Goal: Task Accomplishment & Management: Manage account settings

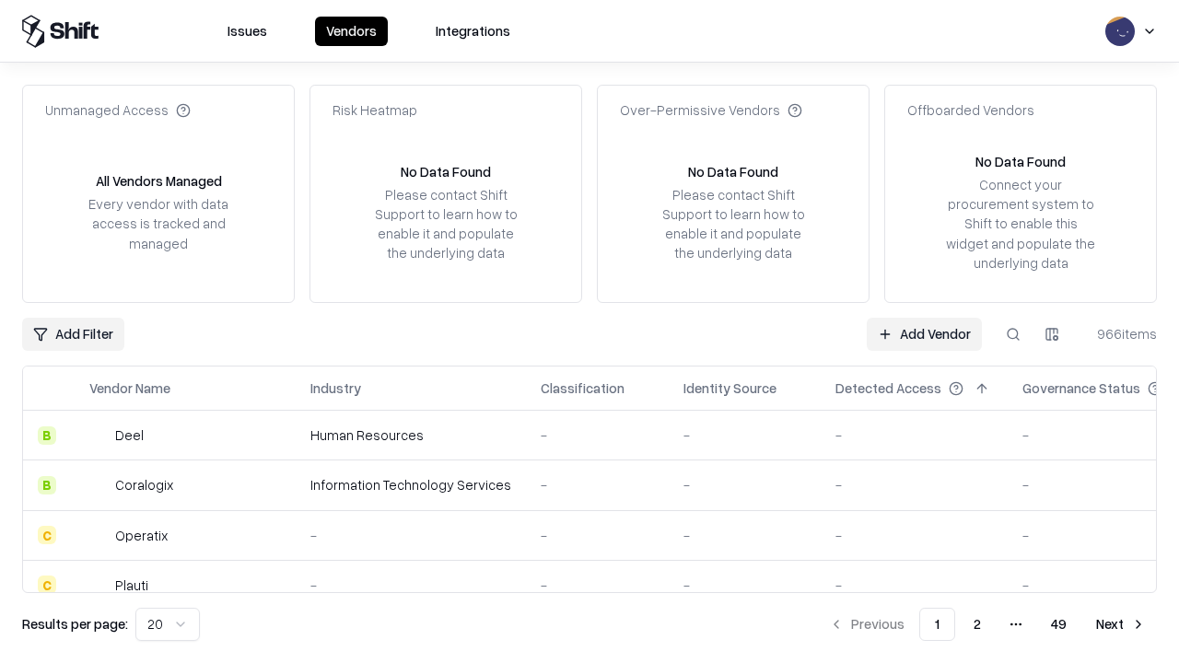
click at [924, 334] on link "Add Vendor" at bounding box center [924, 334] width 115 height 33
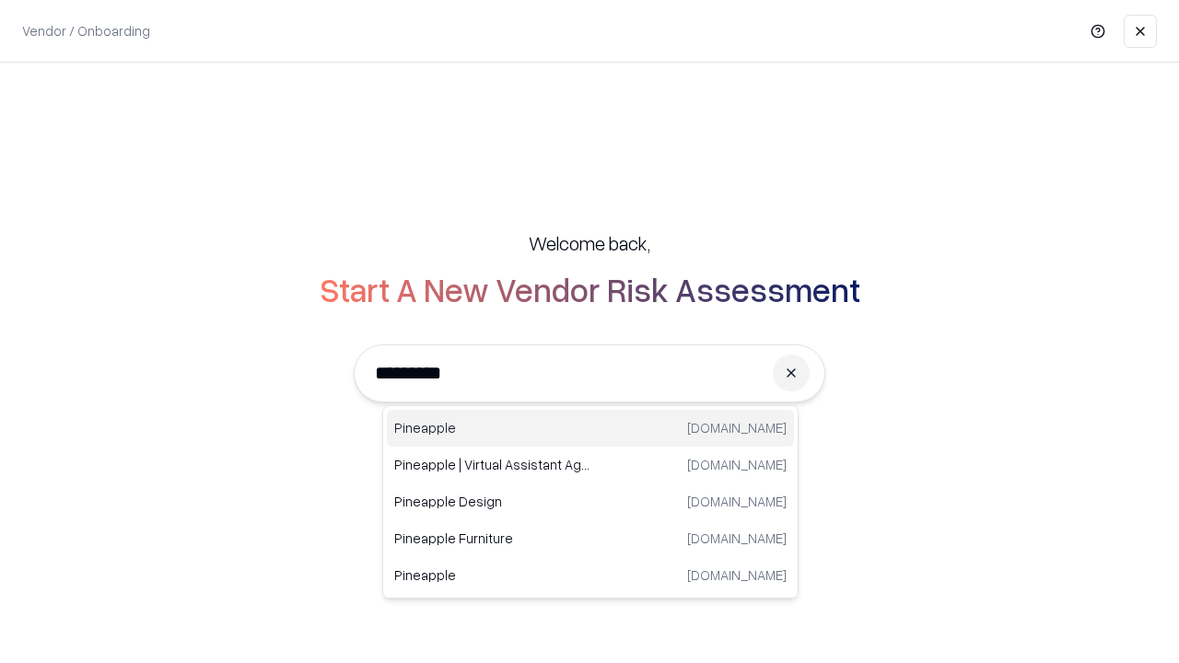
click at [591, 428] on div "Pineapple [DOMAIN_NAME]" at bounding box center [590, 428] width 407 height 37
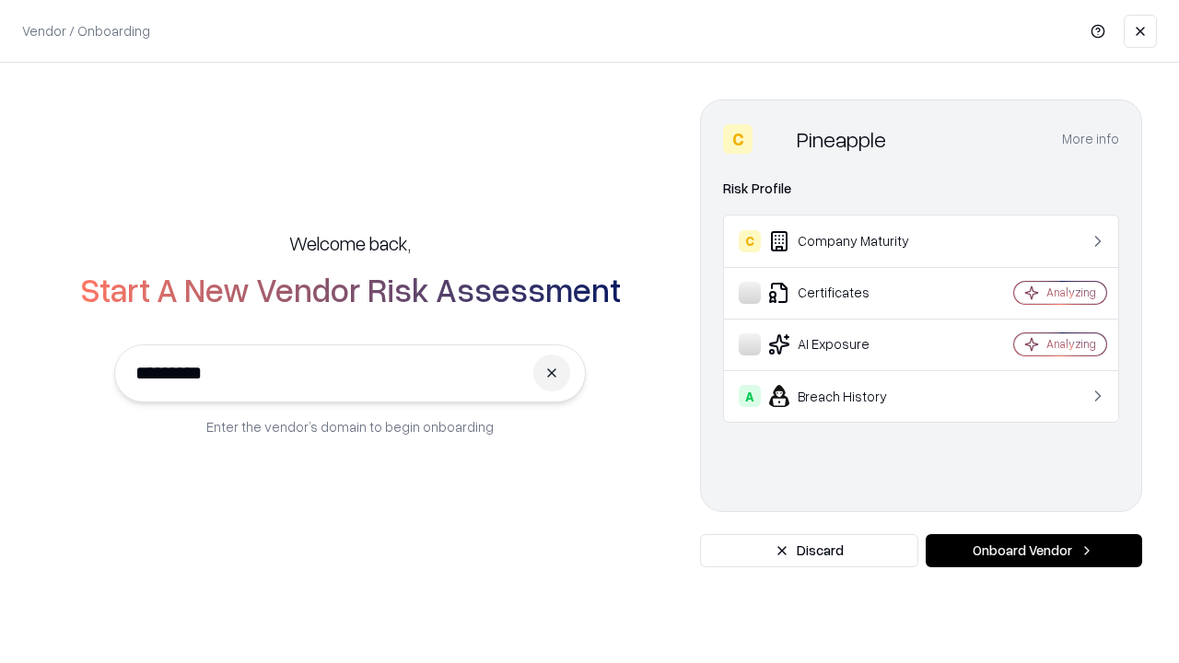
type input "*********"
click at [1034, 551] on button "Onboard Vendor" at bounding box center [1034, 550] width 217 height 33
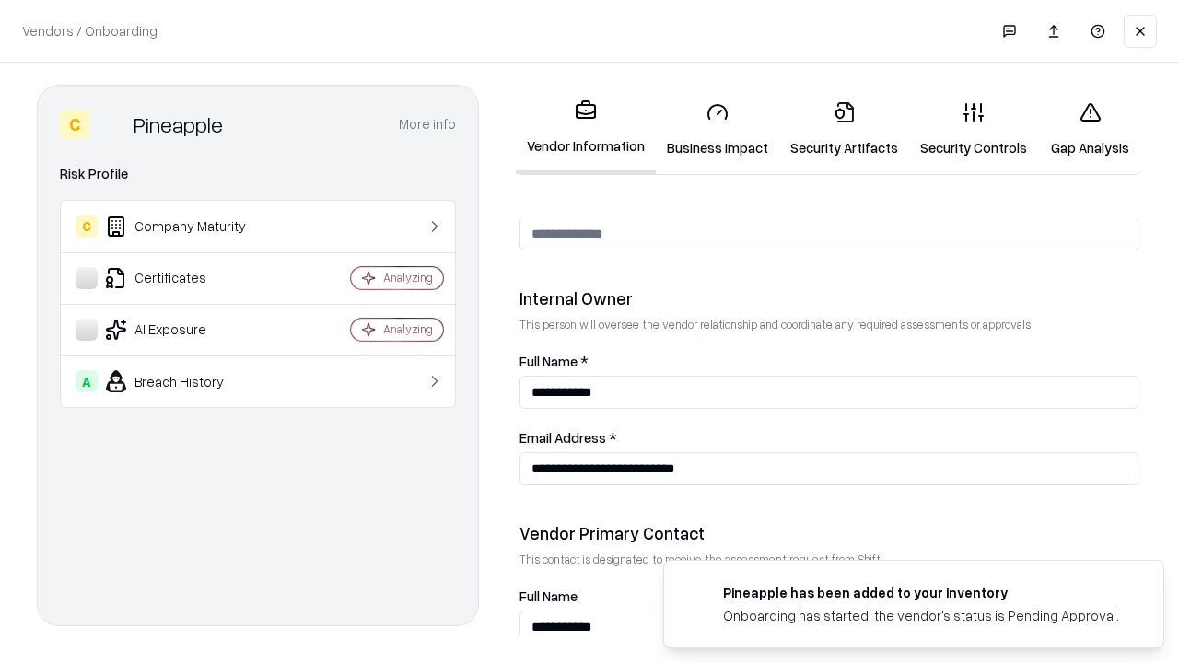
scroll to position [954, 0]
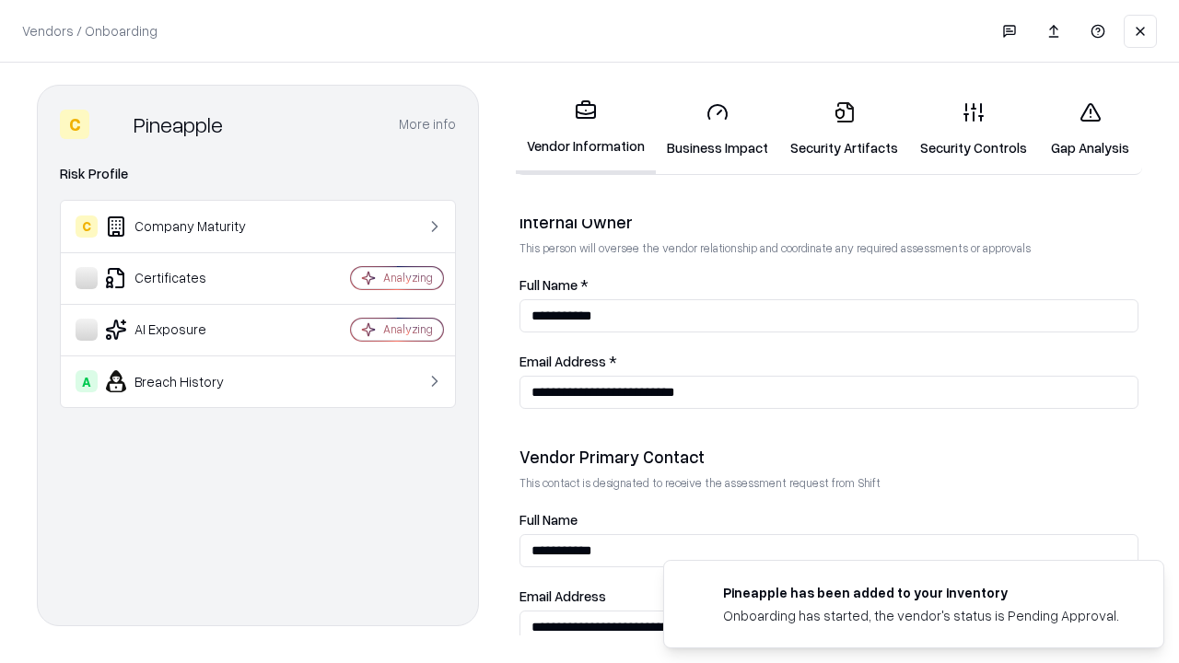
click at [844, 129] on link "Security Artifacts" at bounding box center [844, 130] width 130 height 86
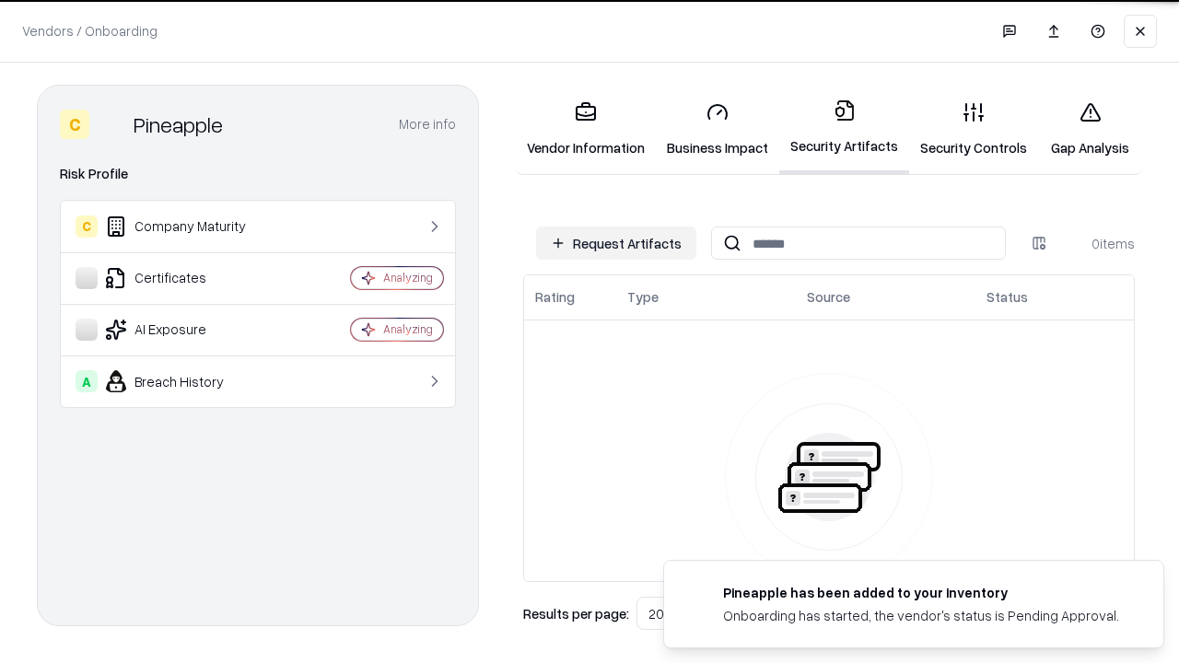
click at [616, 243] on button "Request Artifacts" at bounding box center [616, 243] width 160 height 33
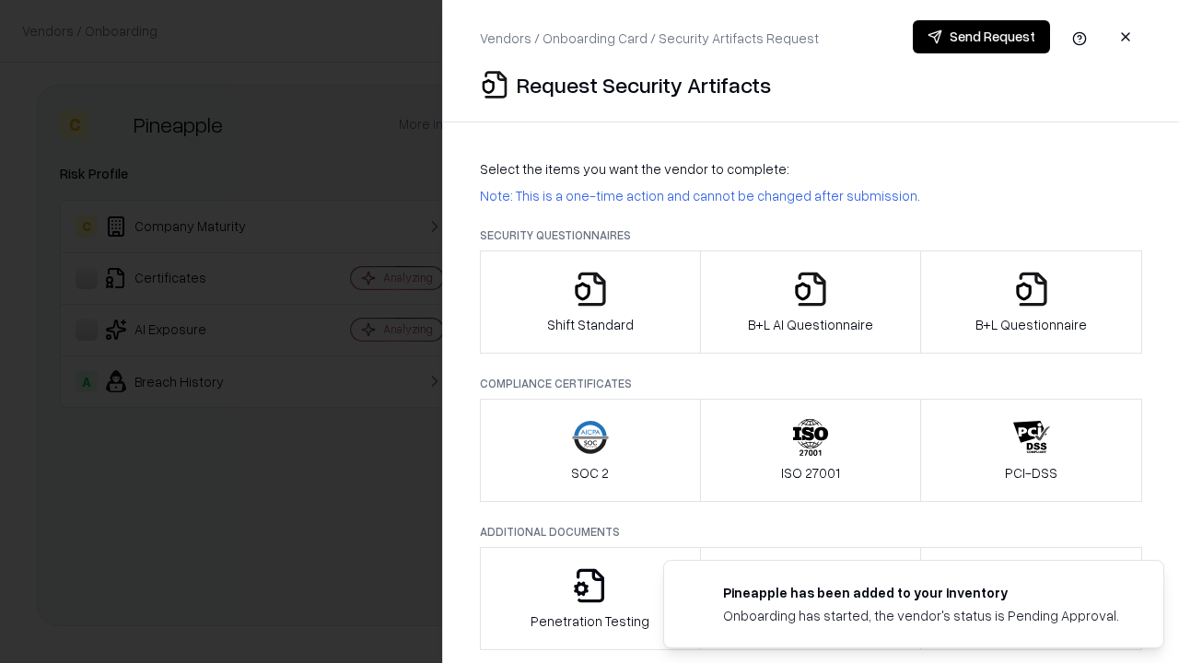
click at [1031, 302] on icon "button" at bounding box center [1031, 289] width 37 height 37
click at [810, 302] on icon "button" at bounding box center [810, 289] width 37 height 37
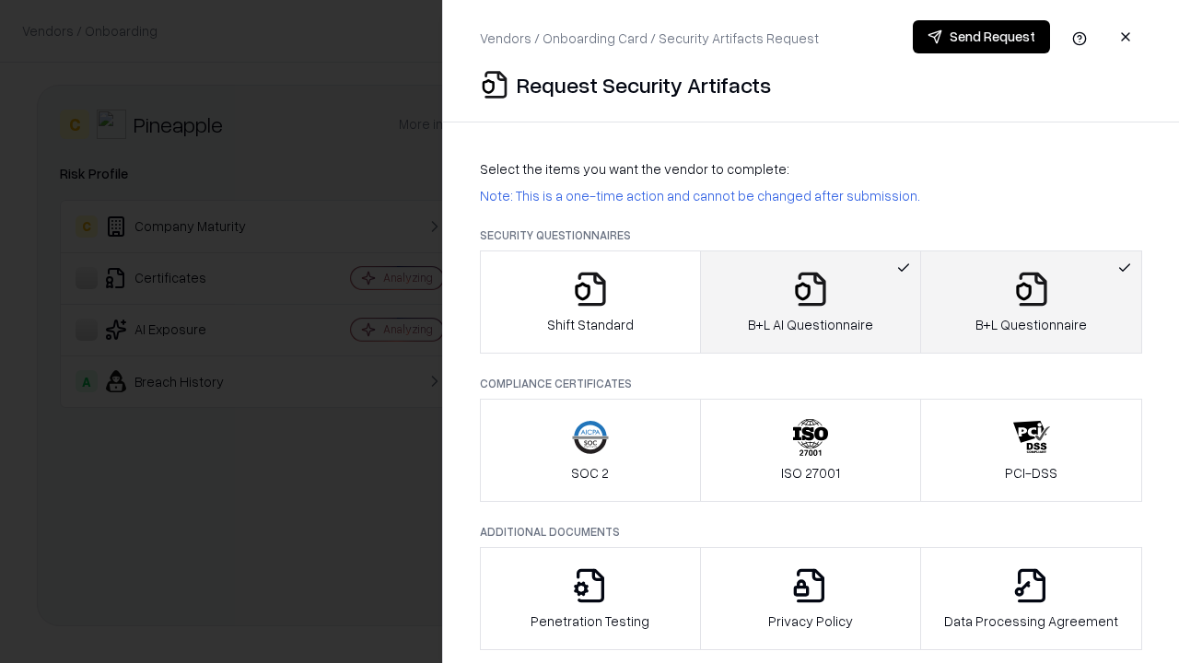
click at [981, 37] on button "Send Request" at bounding box center [981, 36] width 137 height 33
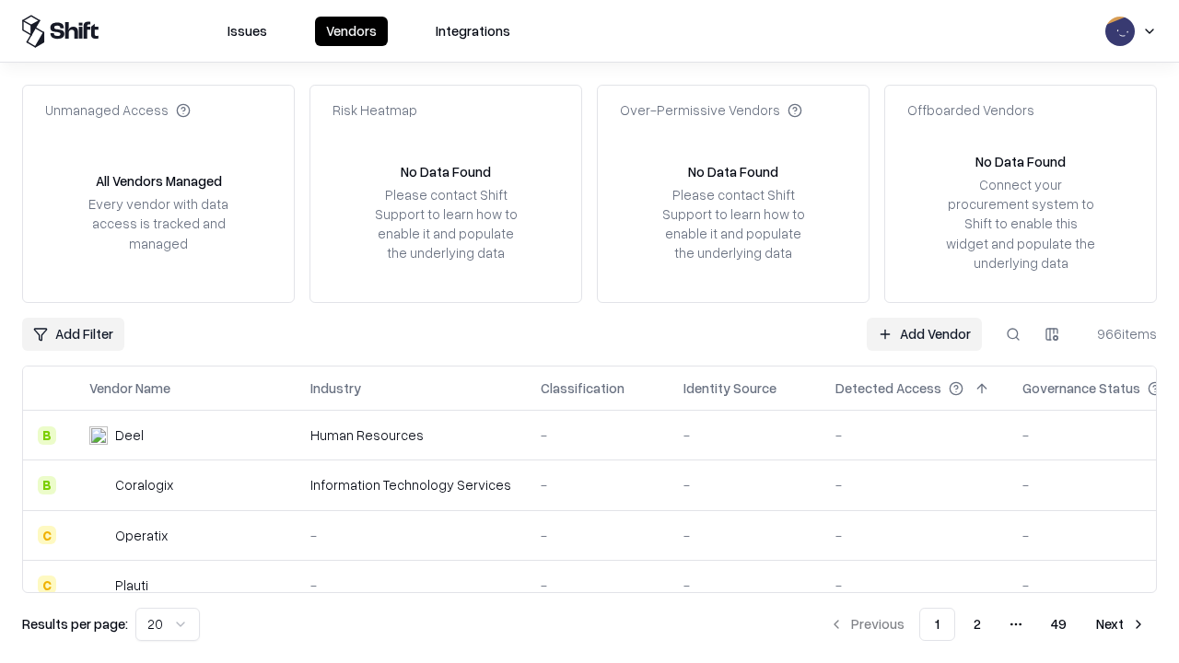
click at [1013, 334] on button at bounding box center [1013, 334] width 33 height 33
type input "*********"
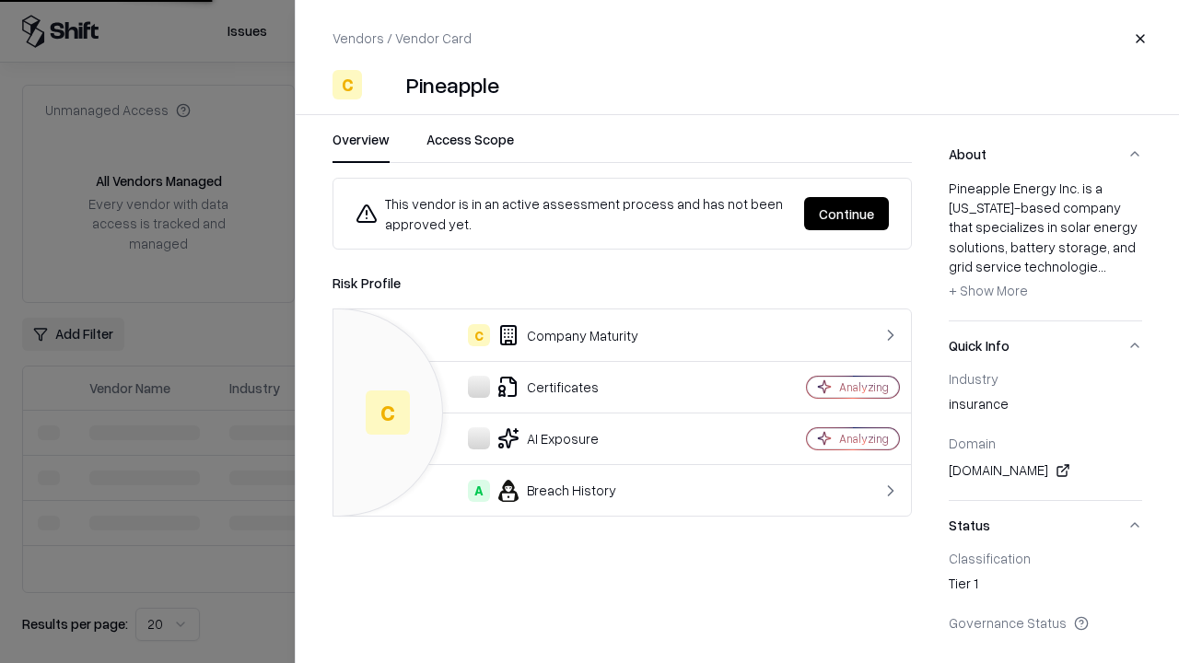
click at [847, 214] on button "Continue" at bounding box center [846, 213] width 85 height 33
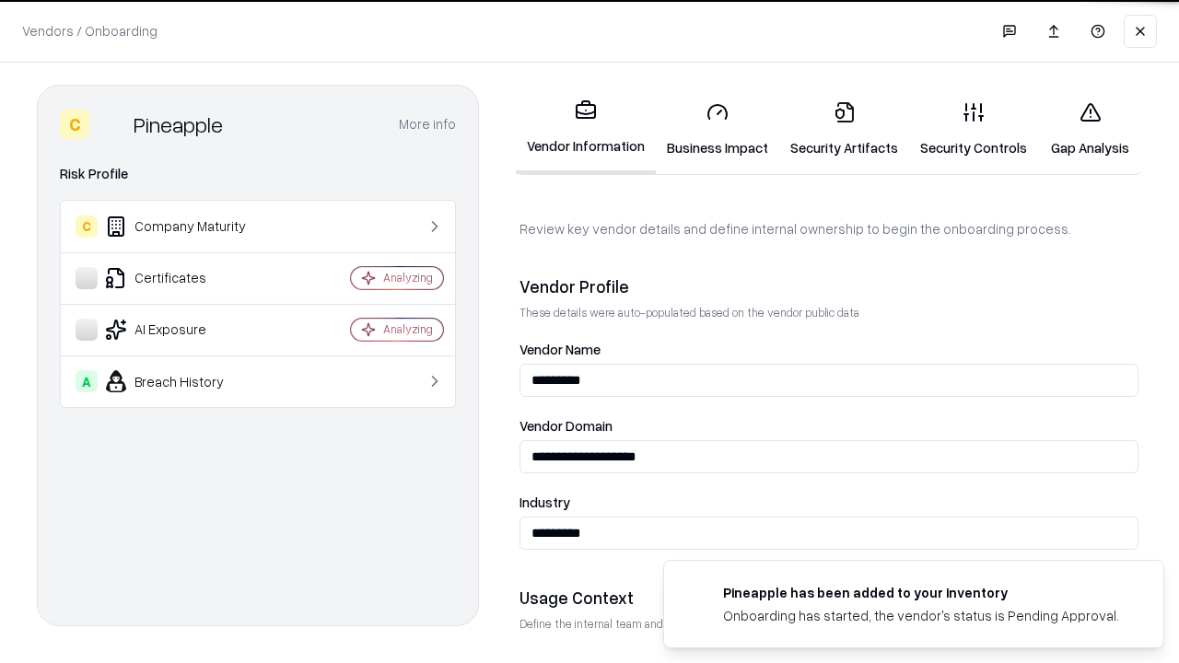
click at [844, 129] on link "Security Artifacts" at bounding box center [844, 130] width 130 height 86
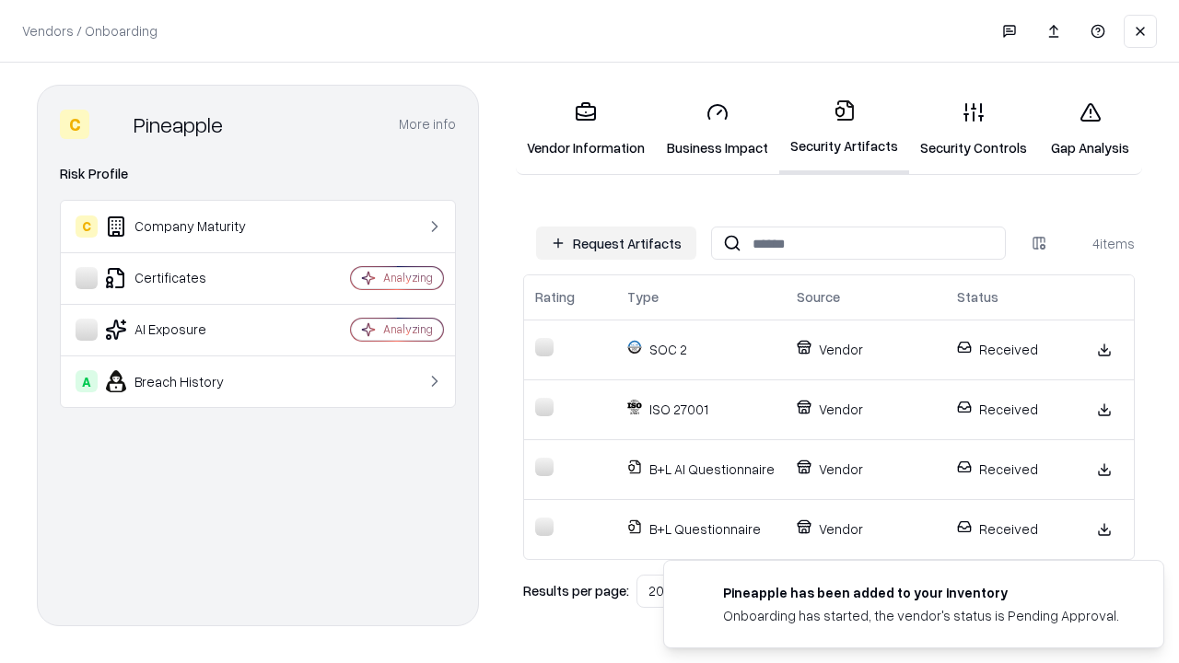
click at [1090, 129] on link "Gap Analysis" at bounding box center [1090, 130] width 104 height 86
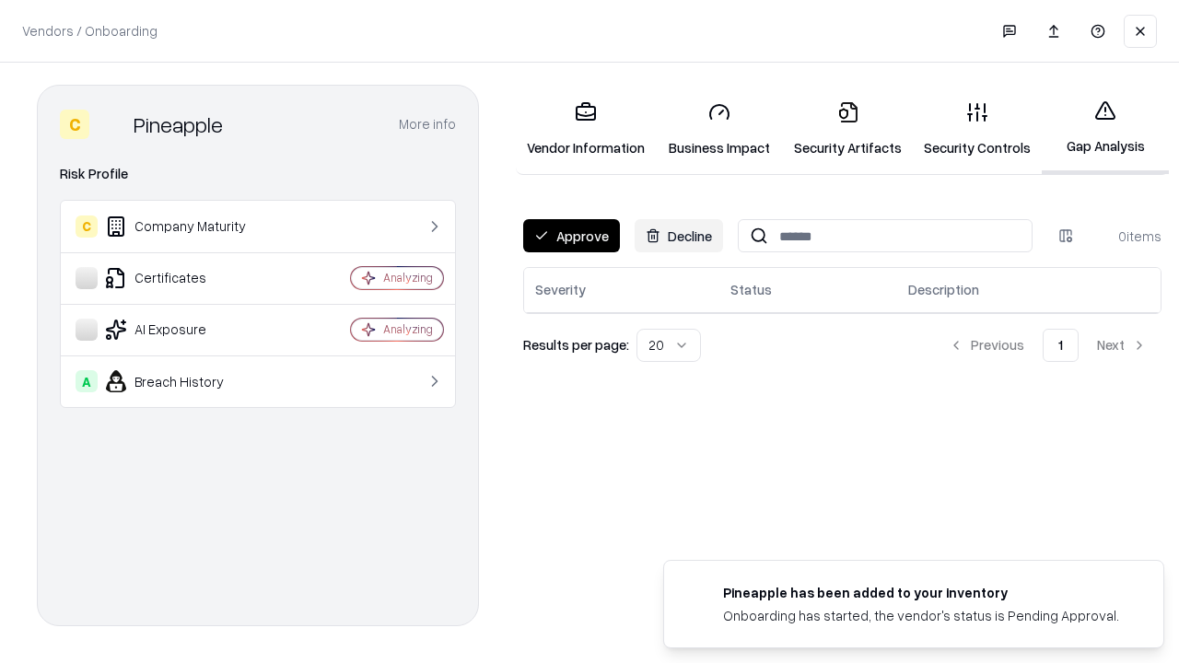
click at [571, 236] on button "Approve" at bounding box center [571, 235] width 97 height 33
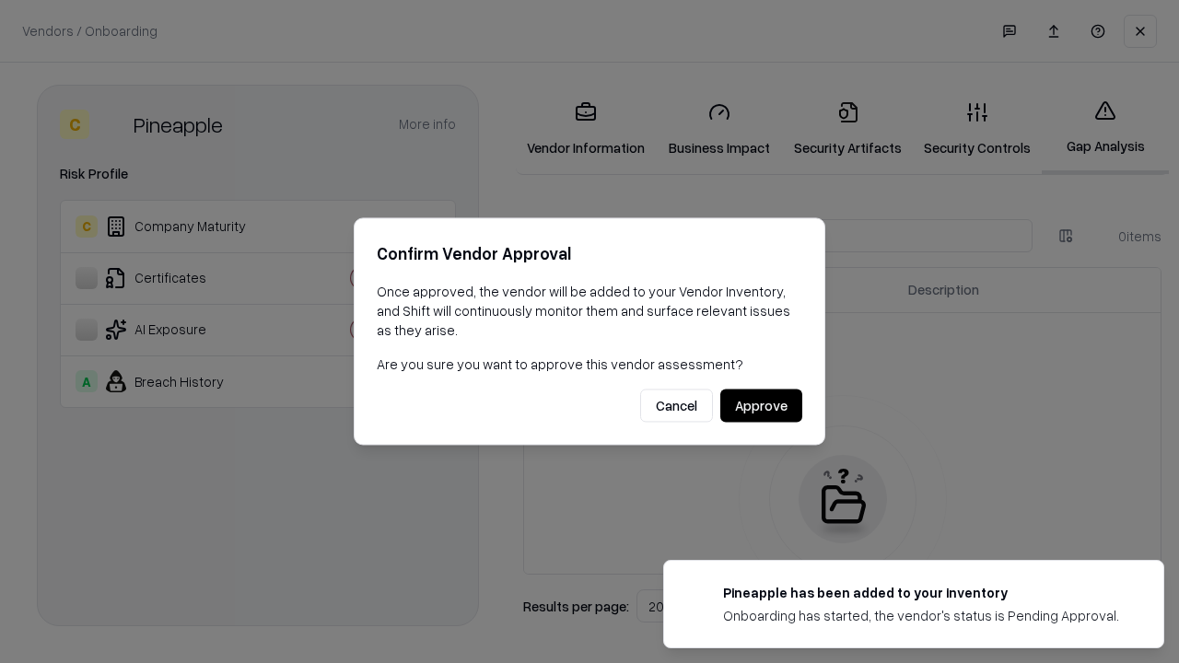
click at [761, 405] on button "Approve" at bounding box center [761, 406] width 82 height 33
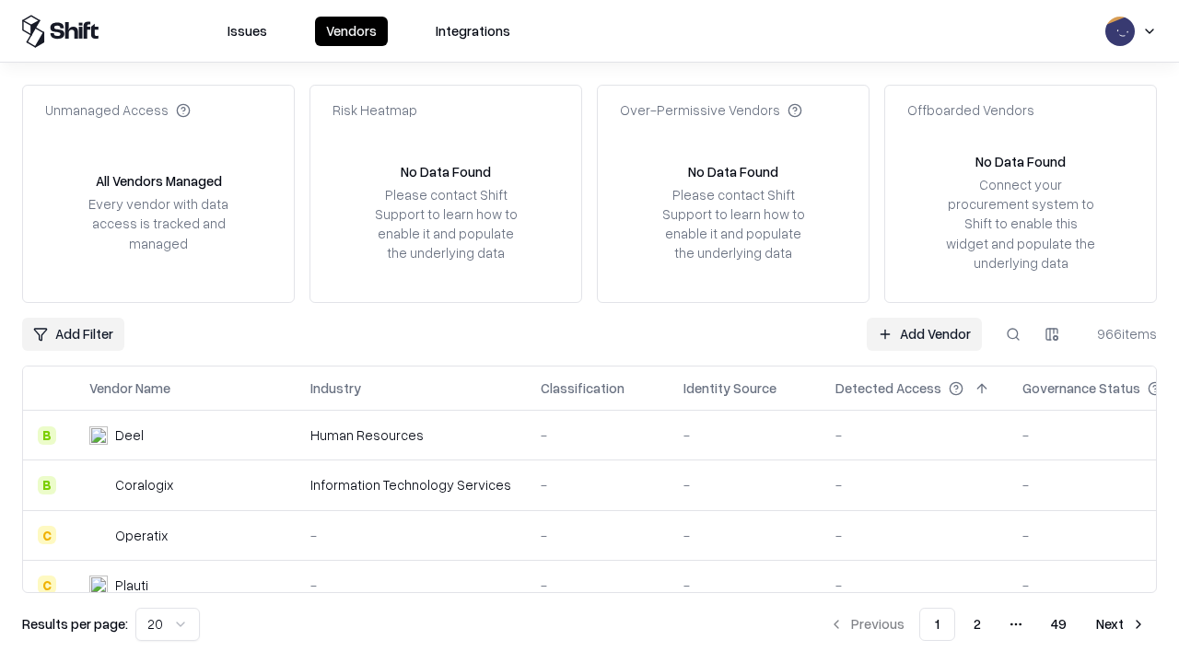
type input "*********"
click at [924, 334] on link "Add Vendor" at bounding box center [924, 334] width 115 height 33
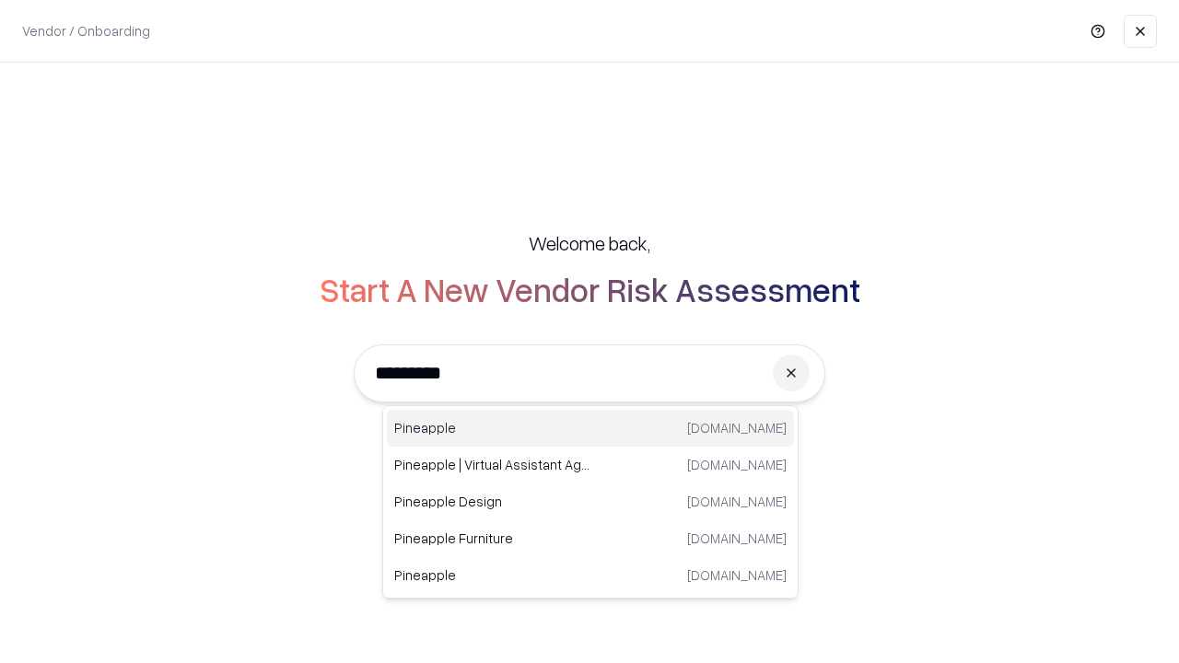
click at [591, 428] on div "Pineapple [DOMAIN_NAME]" at bounding box center [590, 428] width 407 height 37
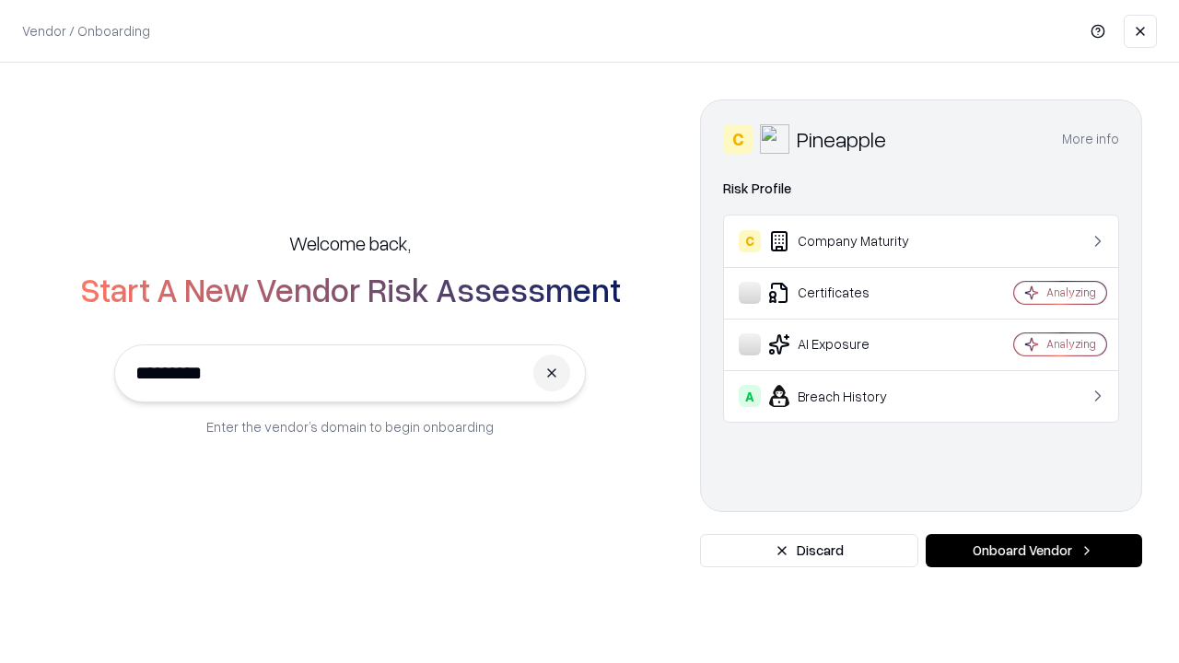
type input "*********"
click at [1034, 551] on button "Onboard Vendor" at bounding box center [1034, 550] width 217 height 33
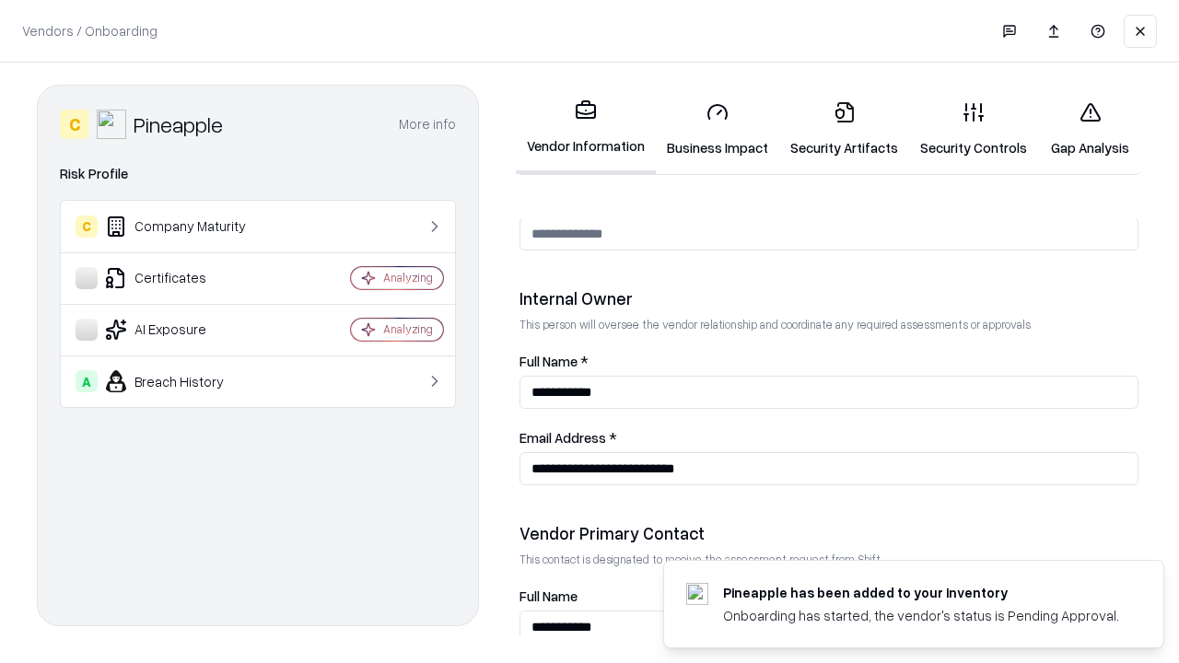
scroll to position [954, 0]
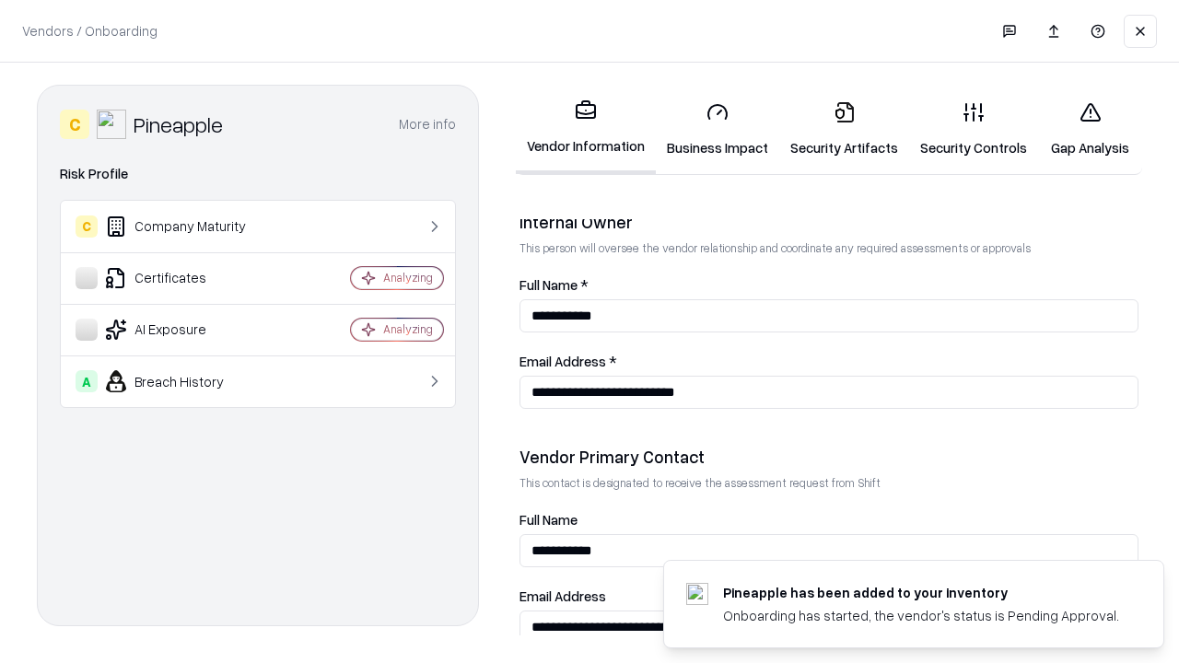
click at [1090, 129] on link "Gap Analysis" at bounding box center [1090, 130] width 104 height 86
